Goal: Information Seeking & Learning: Check status

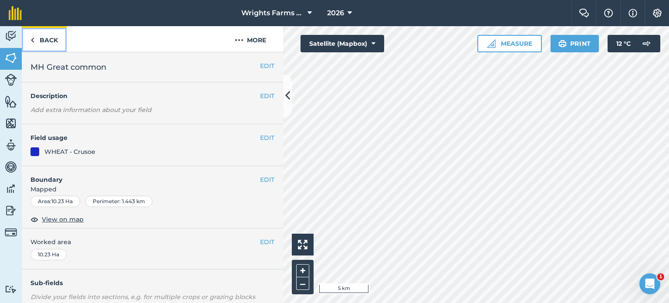
click at [54, 47] on link "Back" at bounding box center [44, 39] width 45 height 26
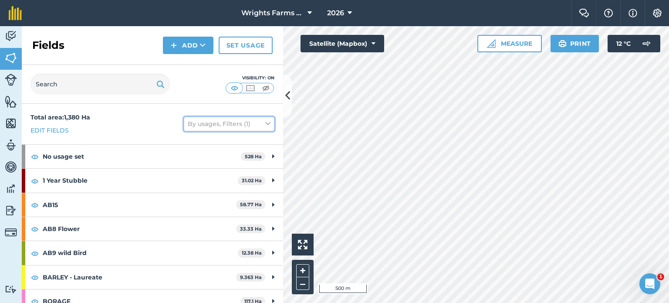
click at [250, 120] on button "By usages, Filters (1)" at bounding box center [229, 124] width 91 height 14
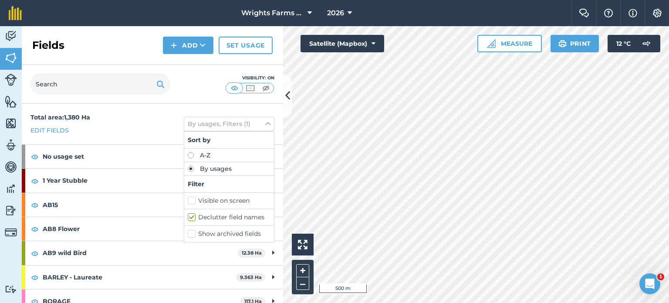
click at [188, 199] on label "Visible on screen" at bounding box center [229, 200] width 83 height 9
click at [188, 199] on input "Visible on screen" at bounding box center [191, 199] width 6 height 6
checkbox input "true"
click at [128, 124] on div "Total area : 1,380 Ha Edit fields By usages, Filters (2) Sort by A-Z By usages …" at bounding box center [152, 124] width 261 height 41
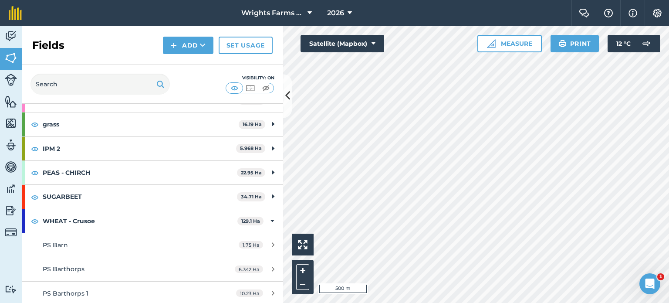
scroll to position [176, 0]
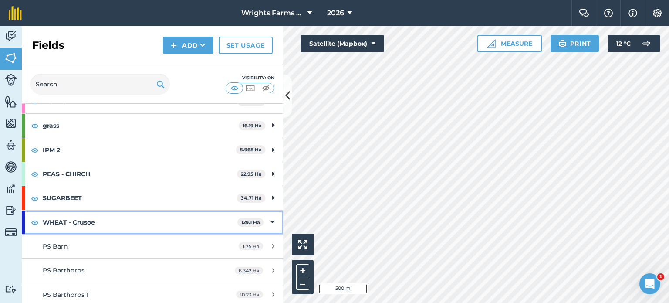
click at [271, 220] on icon at bounding box center [273, 222] width 4 height 10
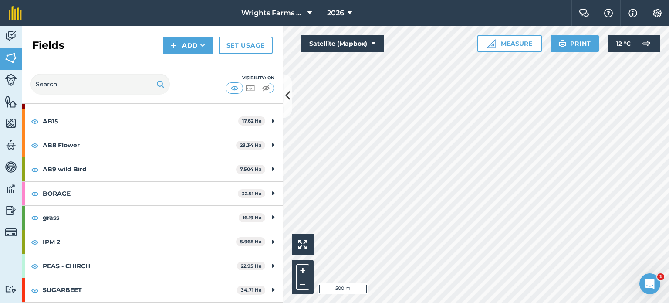
scroll to position [105, 0]
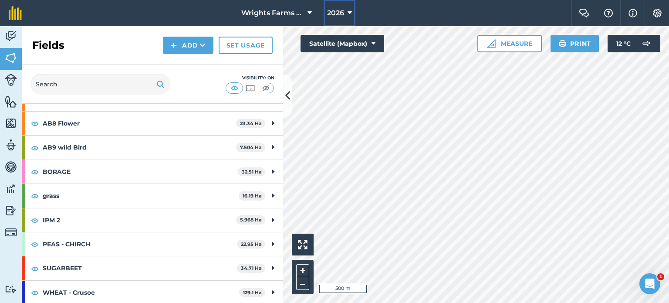
click at [338, 14] on span "2026" at bounding box center [335, 13] width 17 height 10
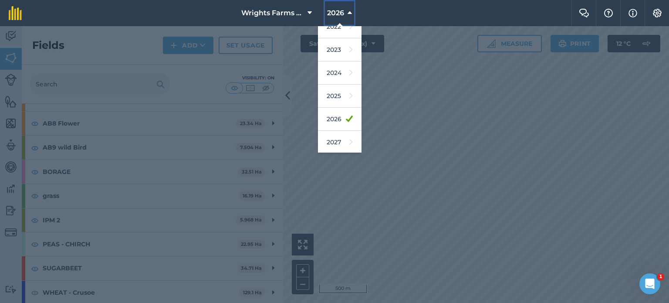
scroll to position [126, 0]
click at [335, 101] on link "2025" at bounding box center [340, 96] width 44 height 23
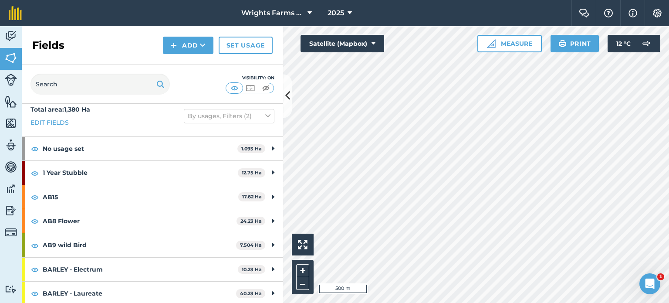
scroll to position [6, 0]
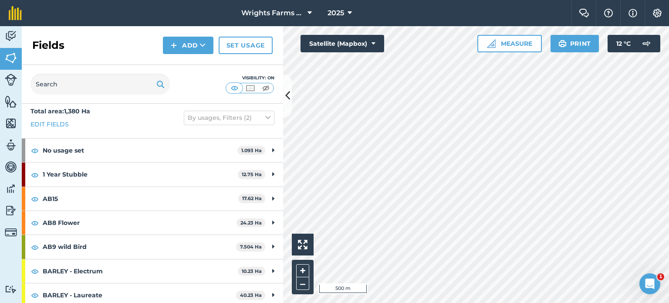
drag, startPoint x: 216, startPoint y: 239, endPoint x: 195, endPoint y: 76, distance: 164.3
click at [195, 76] on div "Visibility: On" at bounding box center [152, 84] width 261 height 39
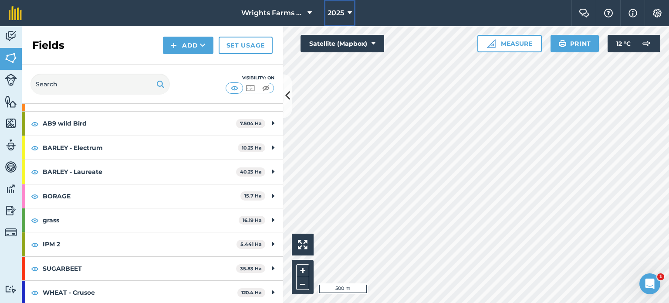
click at [347, 15] on button "2025" at bounding box center [339, 13] width 31 height 26
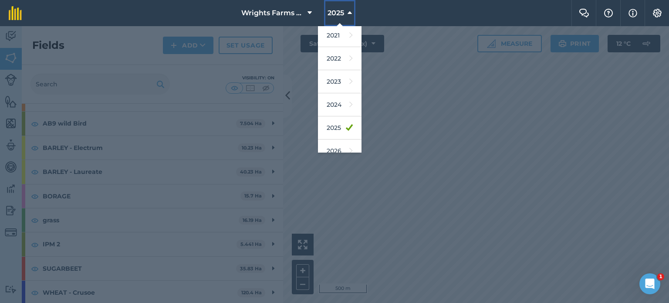
scroll to position [95, 0]
click at [342, 103] on link "2024" at bounding box center [340, 103] width 44 height 23
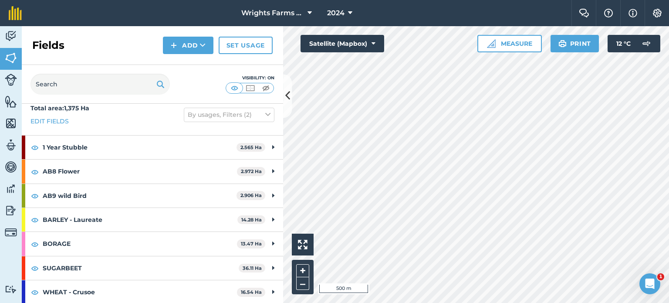
scroll to position [58, 0]
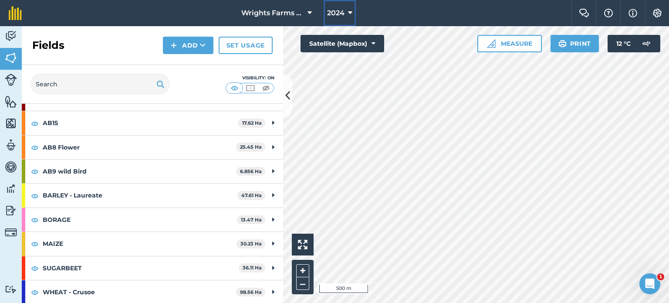
click at [329, 11] on span "2024" at bounding box center [335, 13] width 17 height 10
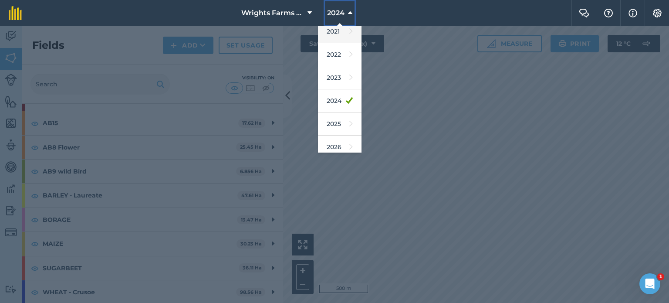
scroll to position [98, 0]
click at [336, 126] on link "2025" at bounding box center [340, 124] width 44 height 23
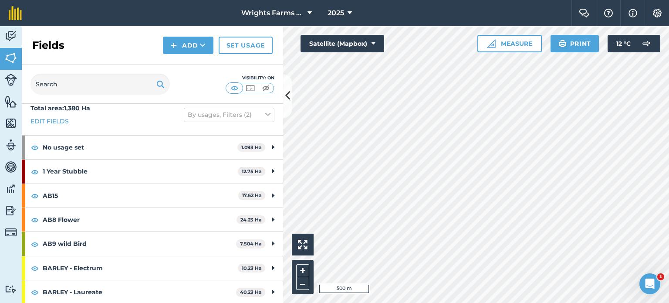
scroll to position [105, 0]
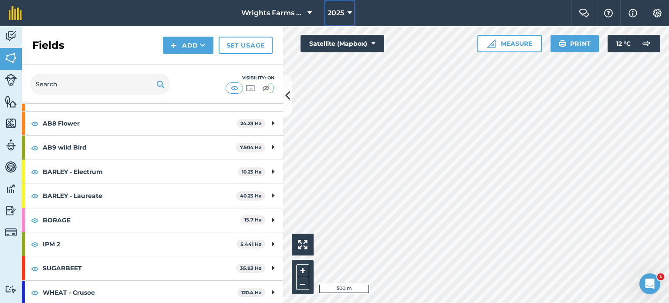
click at [336, 13] on span "2025" at bounding box center [336, 13] width 17 height 10
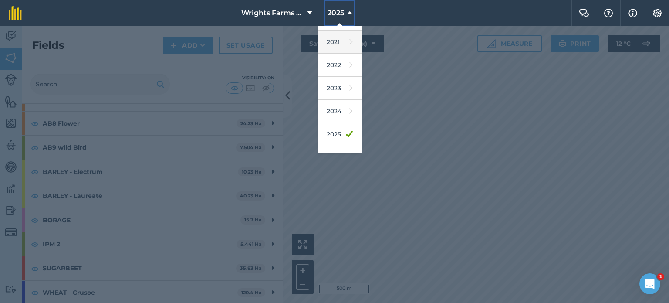
scroll to position [88, 0]
click at [341, 111] on link "2024" at bounding box center [340, 110] width 44 height 23
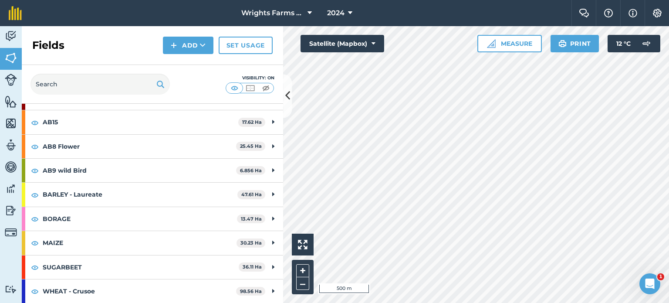
scroll to position [58, 0]
click at [339, 12] on span "2024" at bounding box center [335, 13] width 17 height 10
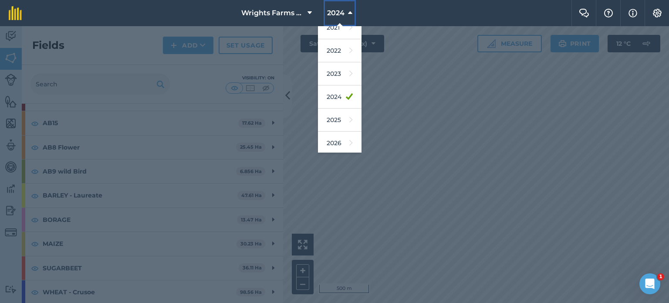
scroll to position [109, 0]
click at [327, 112] on link "2025" at bounding box center [340, 113] width 44 height 23
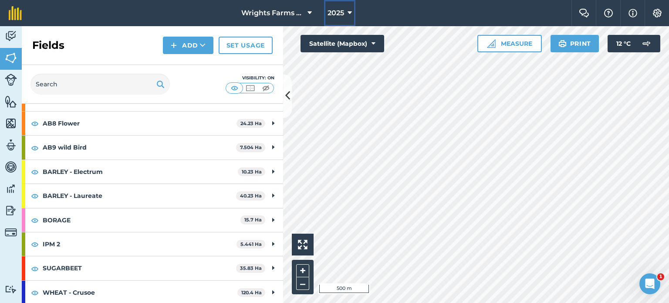
click at [333, 9] on span "2025" at bounding box center [336, 13] width 17 height 10
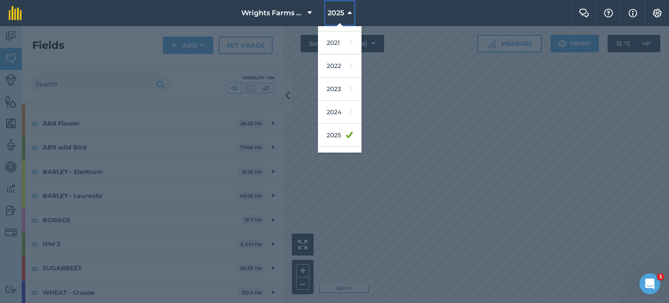
scroll to position [87, 0]
click at [535, 139] on div at bounding box center [334, 164] width 669 height 277
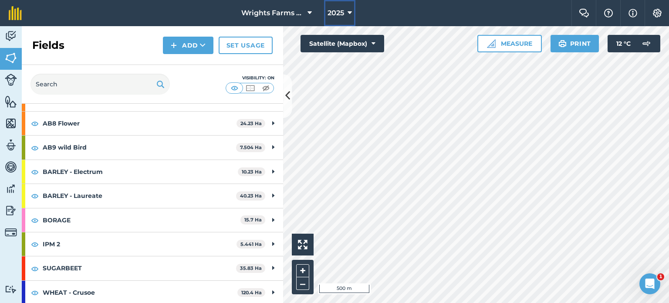
click at [337, 12] on span "2025" at bounding box center [336, 13] width 17 height 10
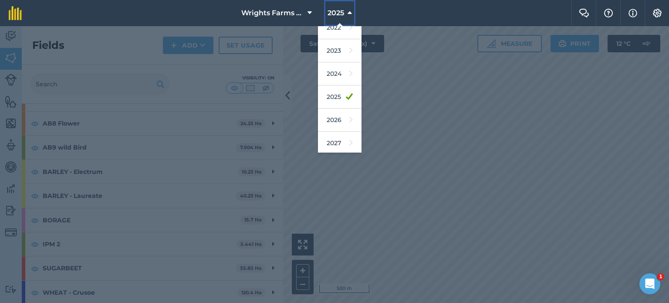
scroll to position [125, 0]
click at [337, 122] on link "2026" at bounding box center [340, 120] width 44 height 23
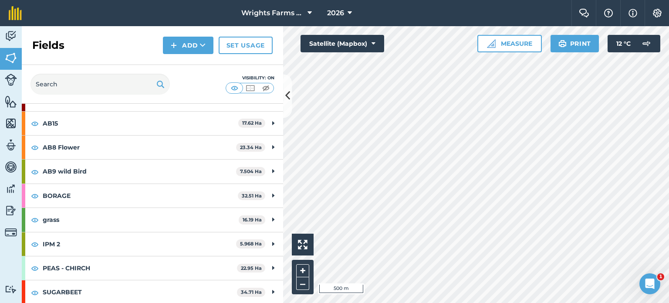
scroll to position [105, 0]
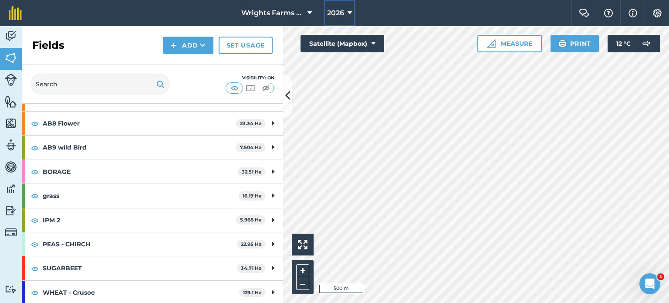
click at [337, 9] on span "2026" at bounding box center [335, 13] width 17 height 10
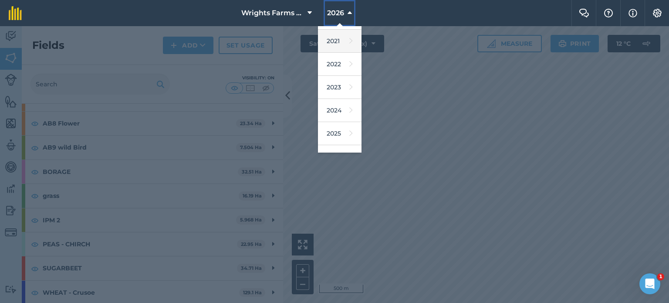
scroll to position [96, 0]
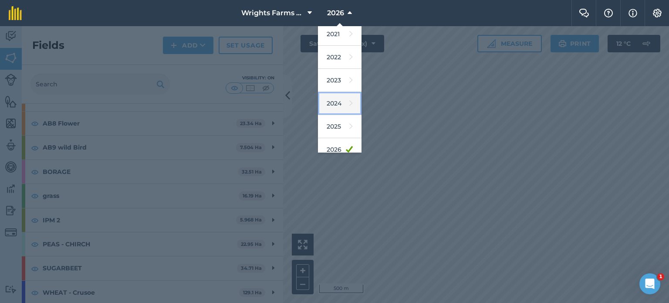
click at [337, 102] on link "2024" at bounding box center [340, 103] width 44 height 23
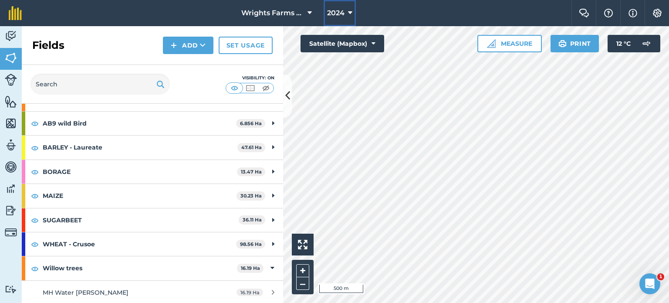
click at [338, 11] on span "2024" at bounding box center [335, 13] width 17 height 10
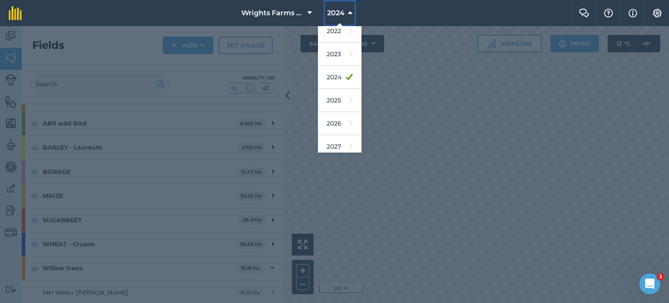
scroll to position [122, 0]
click at [335, 129] on link "2026" at bounding box center [340, 123] width 44 height 23
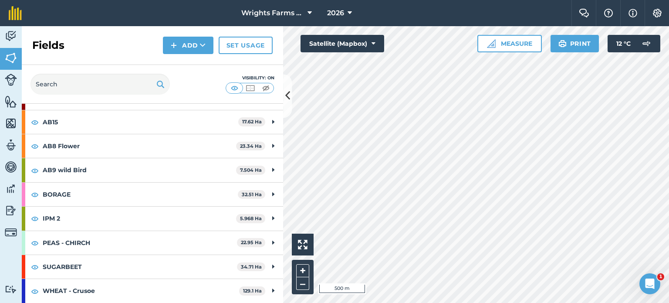
scroll to position [81, 0]
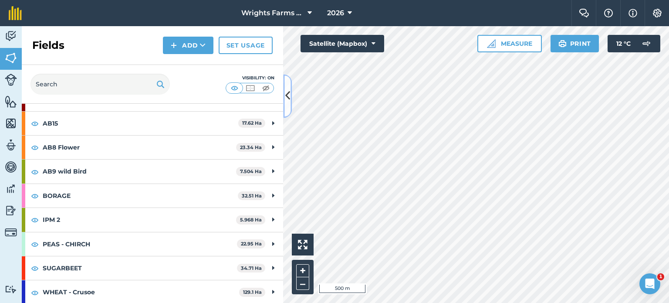
click at [289, 93] on icon at bounding box center [287, 95] width 5 height 15
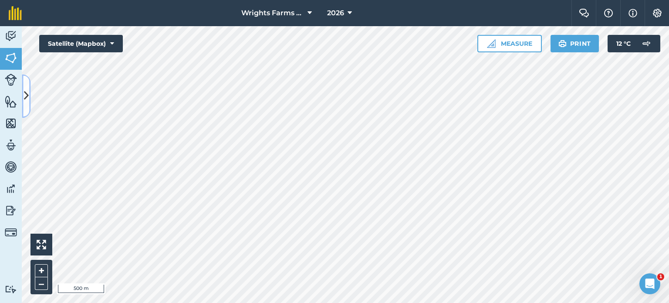
click at [24, 89] on icon at bounding box center [26, 95] width 5 height 15
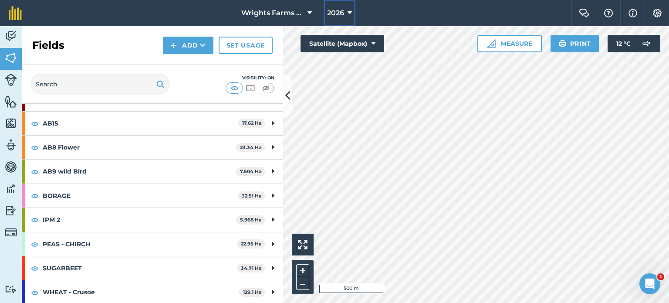
click at [342, 19] on button "2026" at bounding box center [340, 13] width 32 height 26
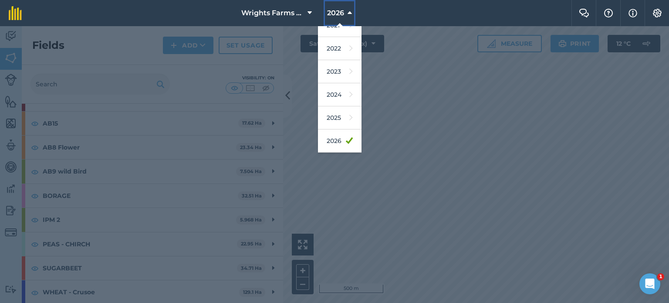
scroll to position [104, 0]
click at [341, 101] on link "2024" at bounding box center [340, 95] width 44 height 23
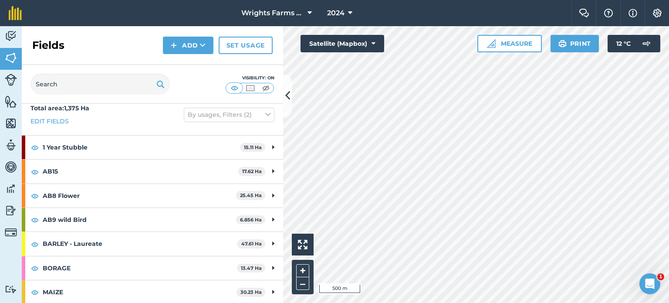
scroll to position [58, 0]
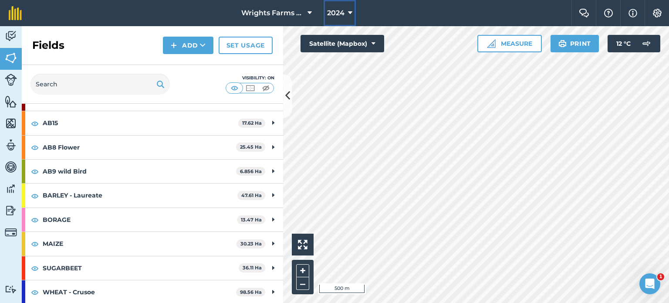
click at [347, 17] on button "2024" at bounding box center [340, 13] width 32 height 26
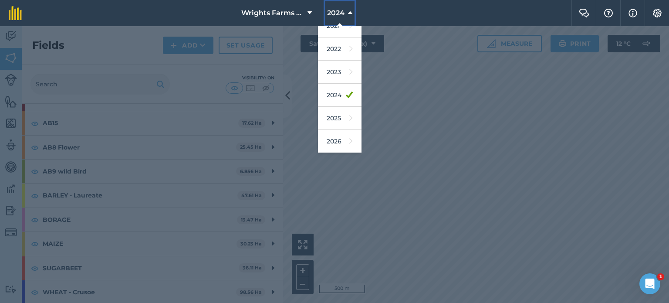
scroll to position [105, 0]
click at [336, 112] on link "2025" at bounding box center [340, 117] width 44 height 23
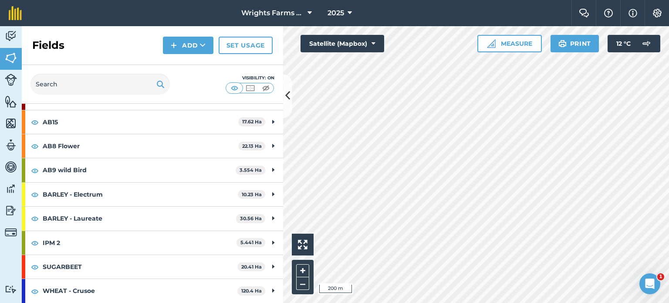
scroll to position [81, 0]
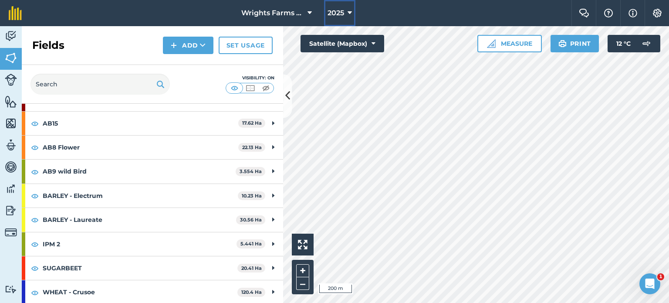
click at [345, 12] on button "2025" at bounding box center [339, 13] width 31 height 26
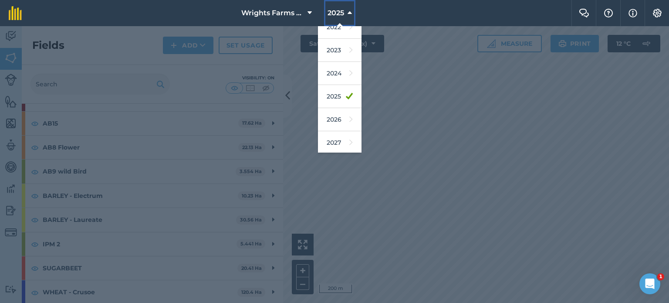
scroll to position [125, 0]
click at [339, 69] on link "2024" at bounding box center [340, 73] width 44 height 23
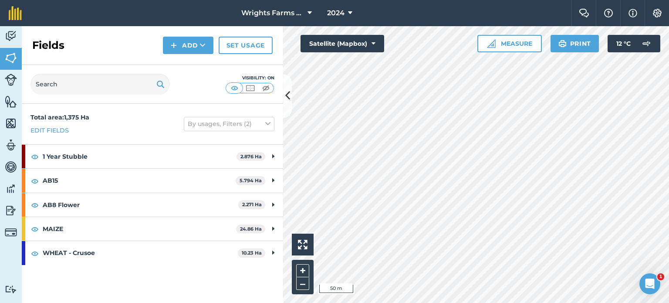
scroll to position [0, 0]
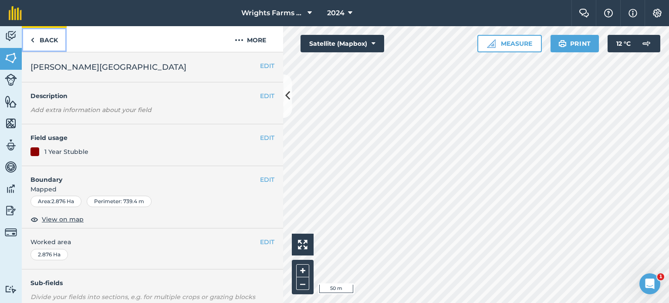
click at [47, 37] on link "Back" at bounding box center [44, 39] width 45 height 26
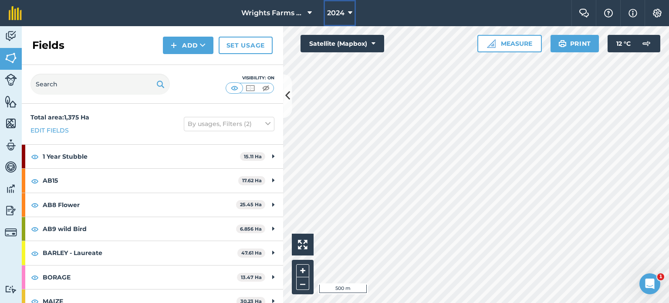
click at [347, 10] on button "2024" at bounding box center [340, 13] width 32 height 26
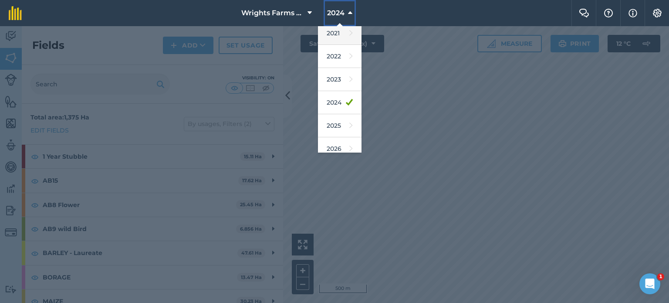
scroll to position [96, 0]
click at [337, 128] on link "2025" at bounding box center [340, 126] width 44 height 23
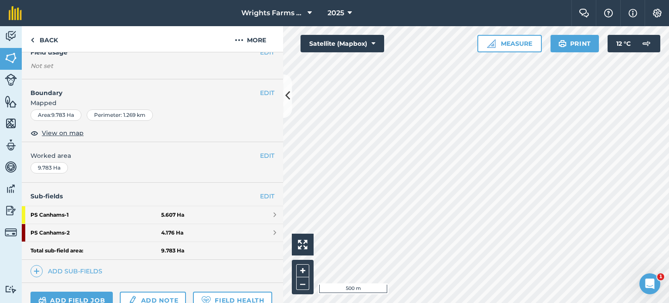
scroll to position [85, 0]
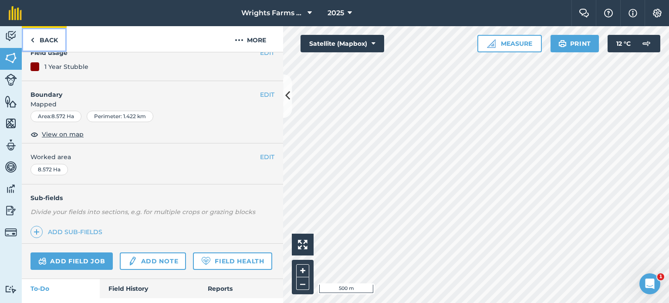
click at [54, 43] on link "Back" at bounding box center [44, 39] width 45 height 26
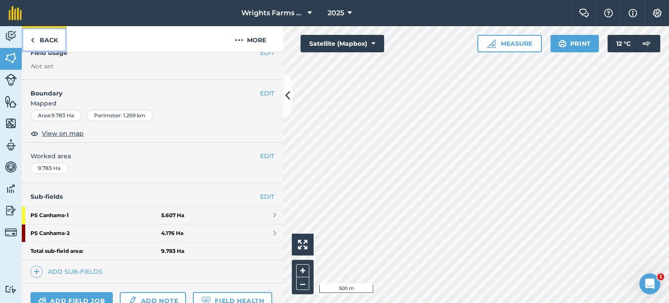
click at [45, 41] on link "Back" at bounding box center [44, 39] width 45 height 26
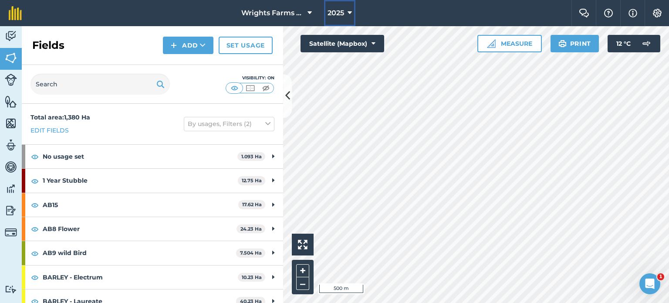
click at [335, 13] on span "2025" at bounding box center [336, 13] width 17 height 10
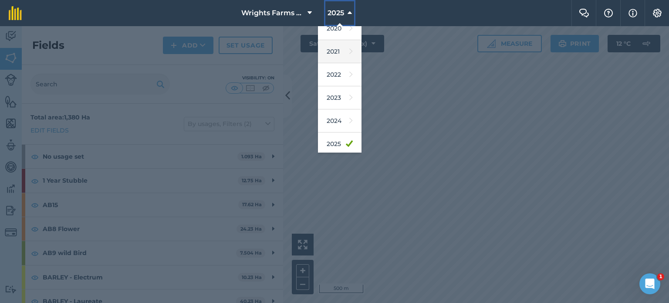
scroll to position [78, 0]
click at [319, 212] on div at bounding box center [334, 164] width 669 height 277
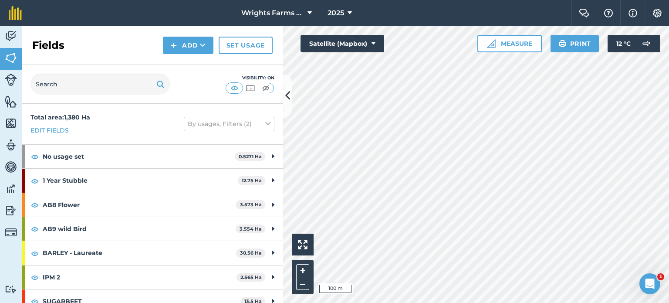
click at [252, 149] on div "Activity Fields Livestock Features Maps Team Vehicles Data Reporting Billing Tu…" at bounding box center [334, 164] width 669 height 277
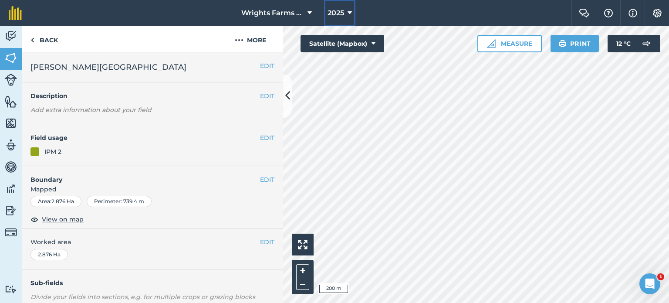
click at [340, 17] on span "2025" at bounding box center [336, 13] width 17 height 10
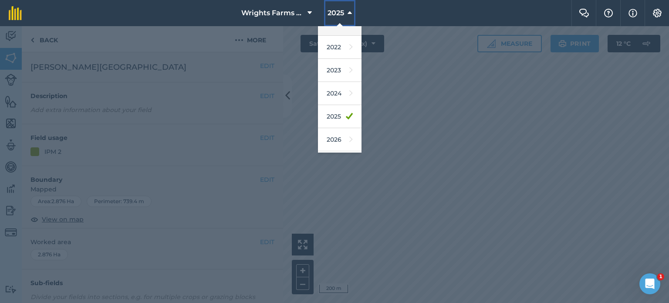
scroll to position [105, 0]
click at [346, 111] on icon at bounding box center [349, 117] width 7 height 12
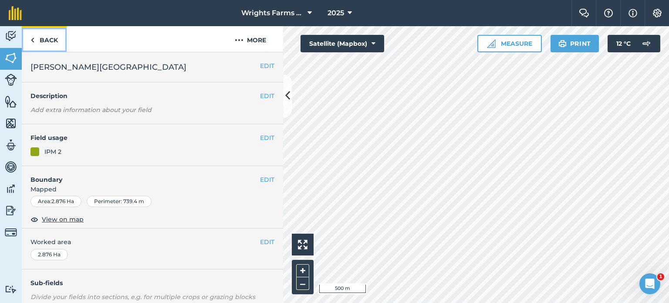
click at [52, 38] on link "Back" at bounding box center [44, 39] width 45 height 26
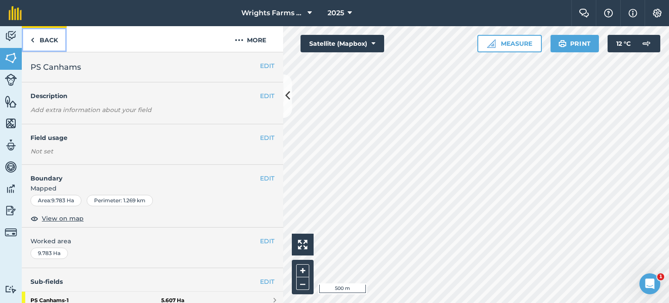
click at [51, 41] on link "Back" at bounding box center [44, 39] width 45 height 26
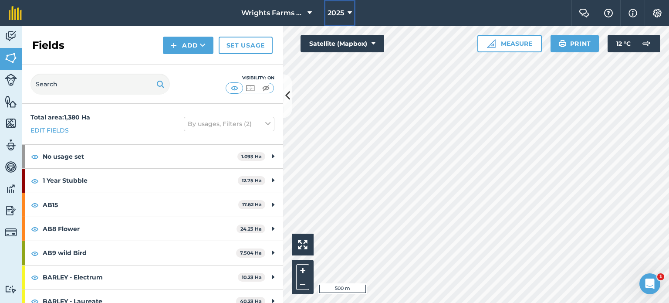
click at [352, 10] on icon at bounding box center [350, 13] width 4 height 10
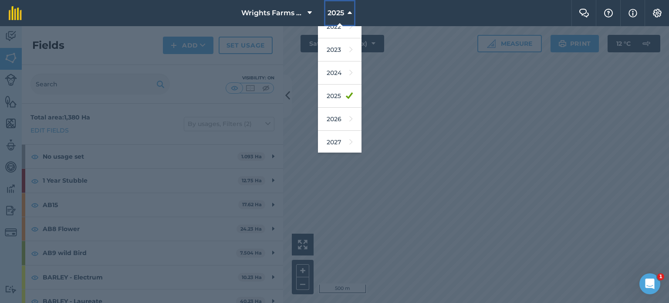
scroll to position [126, 0]
click at [338, 115] on link "2026" at bounding box center [340, 119] width 44 height 23
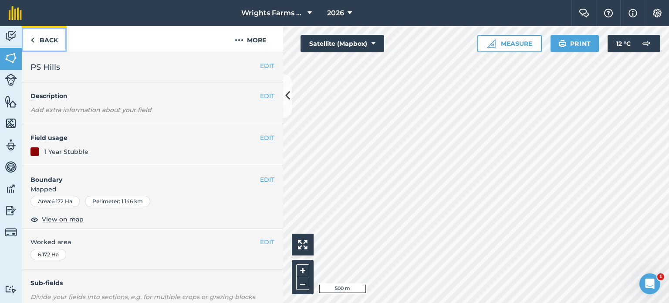
click at [54, 42] on link "Back" at bounding box center [44, 39] width 45 height 26
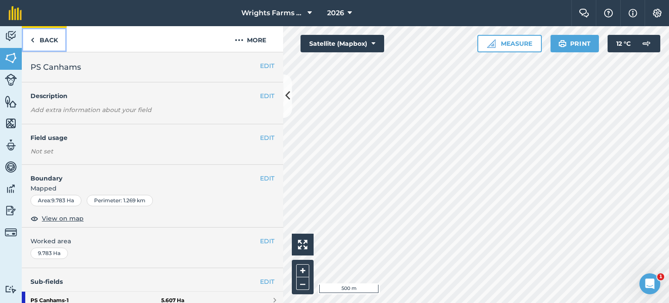
click at [42, 43] on link "Back" at bounding box center [44, 39] width 45 height 26
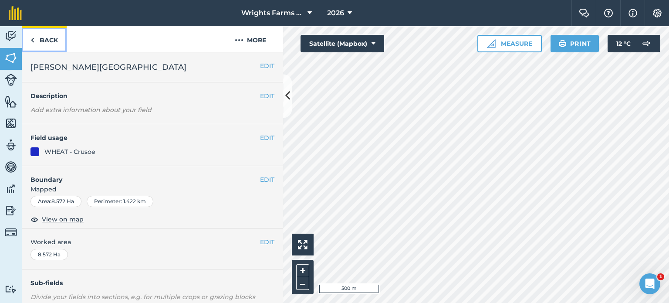
click at [37, 42] on link "Back" at bounding box center [44, 39] width 45 height 26
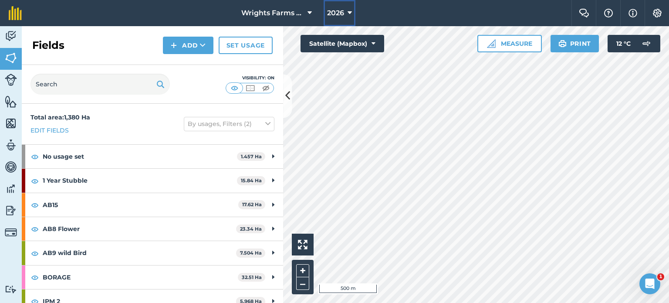
click at [350, 10] on icon at bounding box center [350, 13] width 4 height 10
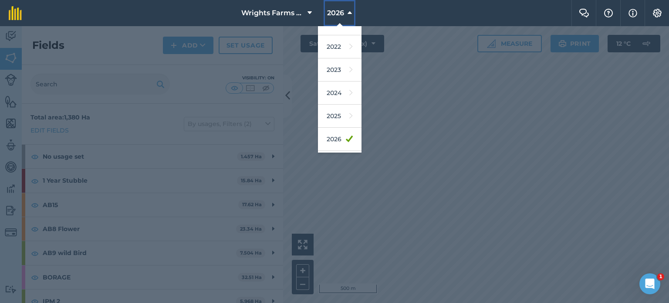
scroll to position [117, 0]
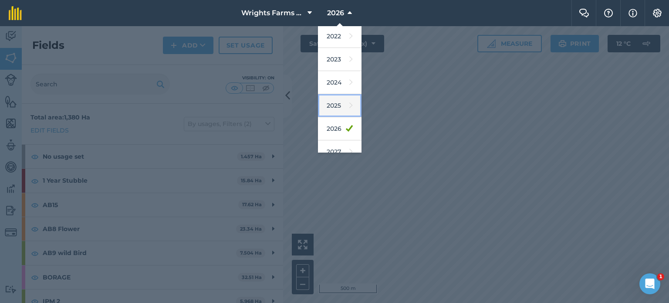
click at [337, 105] on link "2025" at bounding box center [340, 105] width 44 height 23
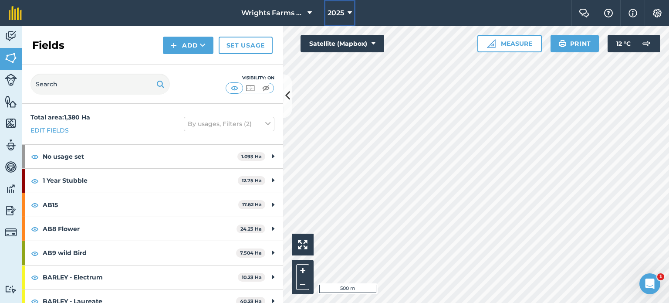
click at [336, 20] on button "2025" at bounding box center [339, 13] width 31 height 26
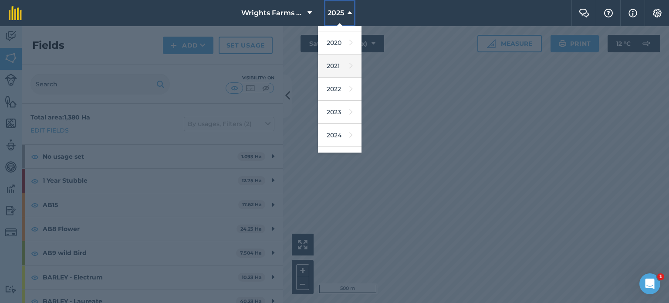
scroll to position [64, 0]
click at [339, 138] on link "2024" at bounding box center [340, 134] width 44 height 23
